Goal: Navigation & Orientation: Find specific page/section

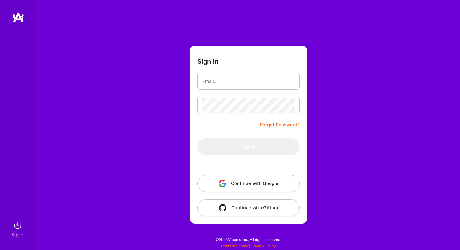
click at [265, 180] on button "Continue with Google" at bounding box center [249, 183] width 102 height 17
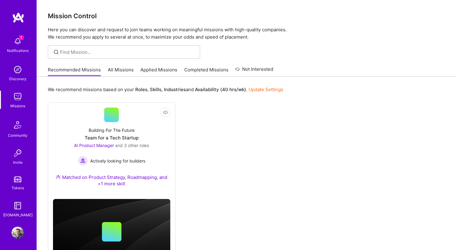
click at [26, 47] on div "1 Notifications" at bounding box center [18, 44] width 38 height 21
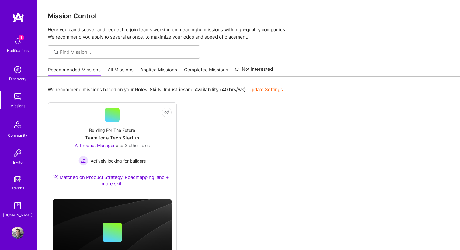
click at [340, 92] on div "1 1 Notifications Discovery Missions Community Invite Tokens [DOMAIN_NAME] Prof…" at bounding box center [230, 141] width 460 height 283
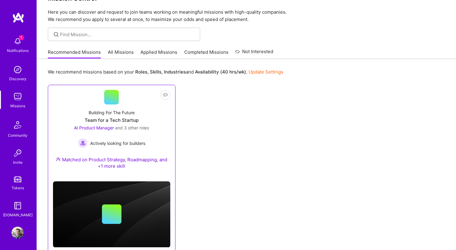
scroll to position [34, 0]
